Goal: Transaction & Acquisition: Purchase product/service

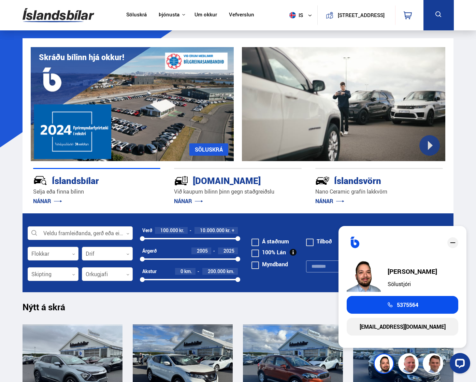
click at [382, 366] on img at bounding box center [385, 364] width 20 height 20
click at [78, 232] on div at bounding box center [80, 234] width 105 height 14
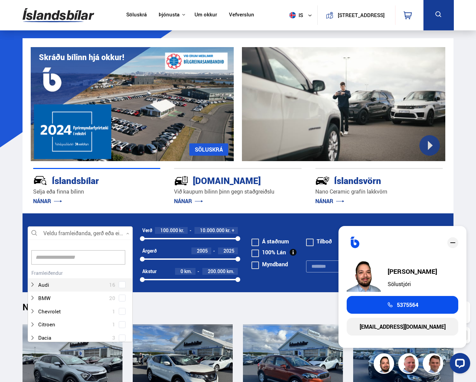
scroll to position [102, 103]
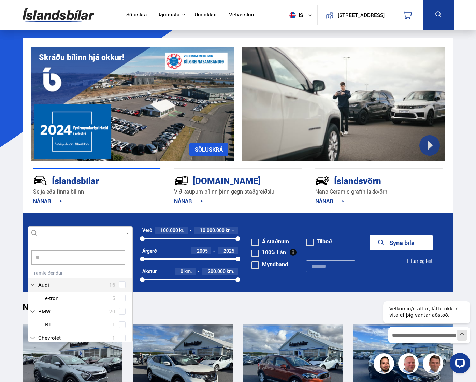
type input "***"
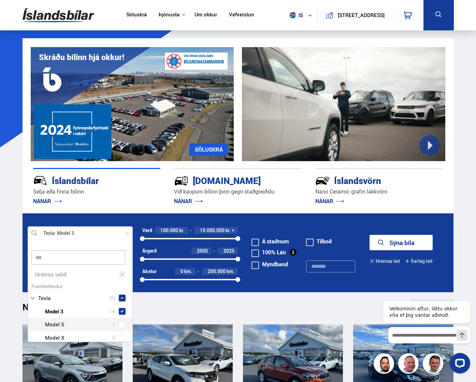
click at [120, 326] on div "Tesla Model 3 14 Tesla Model S 1 Tesla Model X 5 Tesla Model Y 9" at bounding box center [80, 331] width 104 height 53
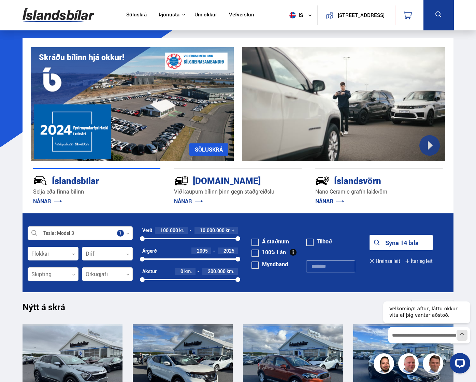
click at [393, 247] on button "Sýna 14 bíla" at bounding box center [401, 242] width 63 height 15
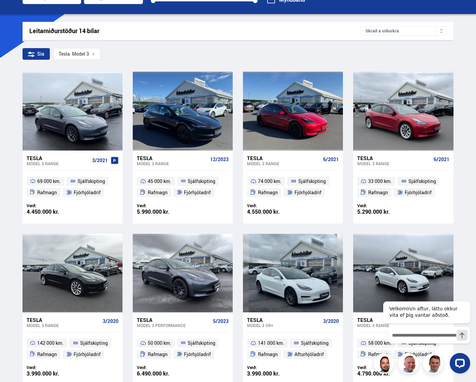
scroll to position [115, 0]
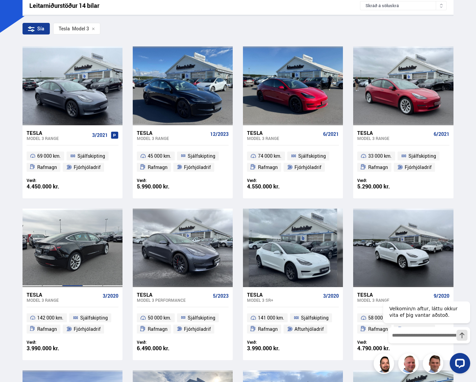
click at [76, 258] on div at bounding box center [72, 248] width 20 height 78
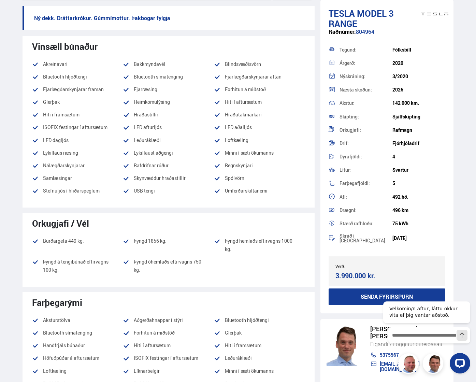
scroll to position [237, 0]
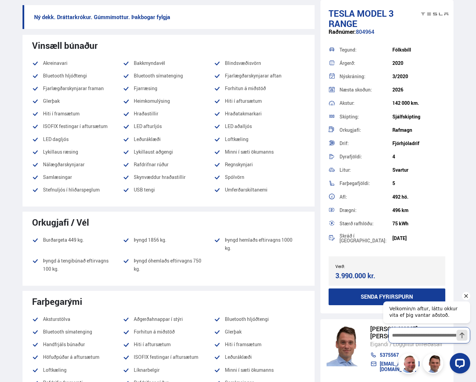
click at [413, 337] on input "Skrifaðu skilaboðin hér inn og ýttu á Enter til að senda" at bounding box center [429, 335] width 82 height 16
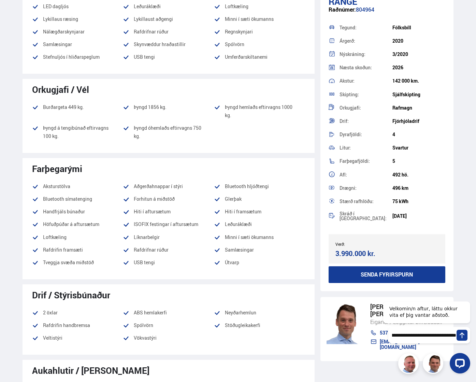
scroll to position [0, 139]
type input "**********"
click at [457, 330] on button "Send a message" at bounding box center [462, 335] width 11 height 11
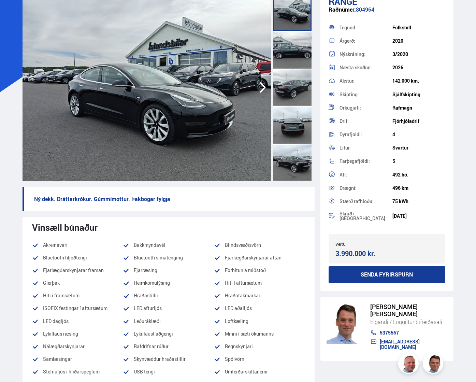
scroll to position [0, 0]
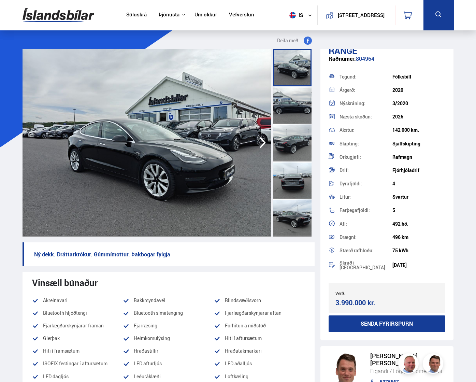
drag, startPoint x: 377, startPoint y: 60, endPoint x: 355, endPoint y: 58, distance: 22.3
click at [355, 58] on div "Raðnúmer: 804964" at bounding box center [387, 62] width 117 height 13
